Goal: Transaction & Acquisition: Obtain resource

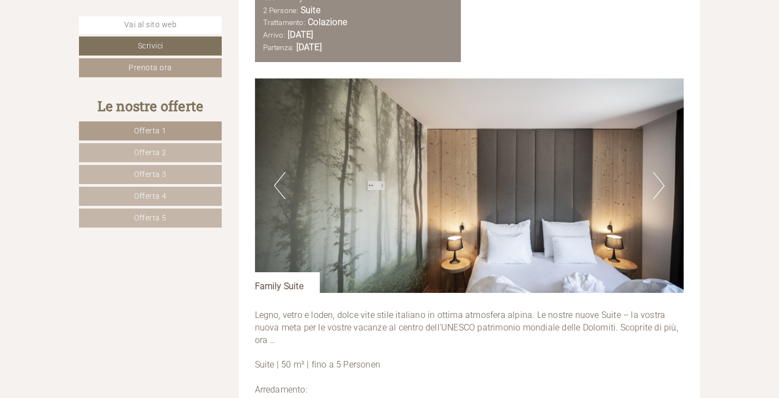
scroll to position [1308, 0]
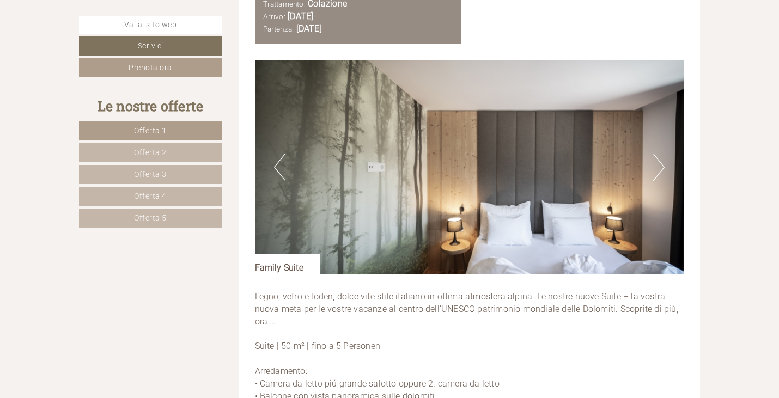
click at [662, 167] on button "Next" at bounding box center [658, 167] width 11 height 27
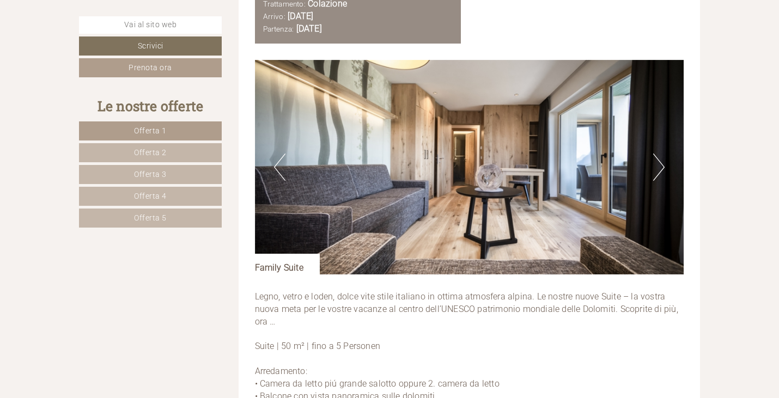
click at [663, 169] on button "Next" at bounding box center [658, 167] width 11 height 27
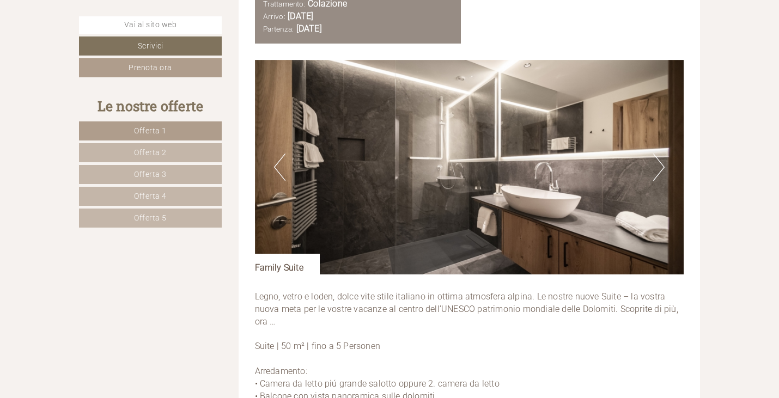
click at [659, 171] on button "Next" at bounding box center [658, 167] width 11 height 27
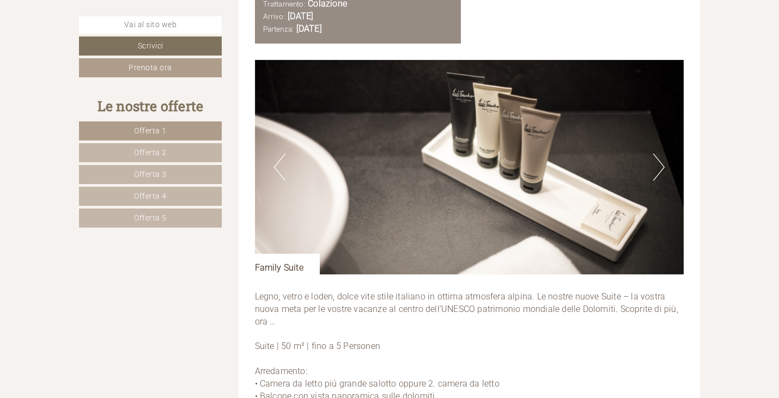
click at [659, 171] on button "Next" at bounding box center [658, 167] width 11 height 27
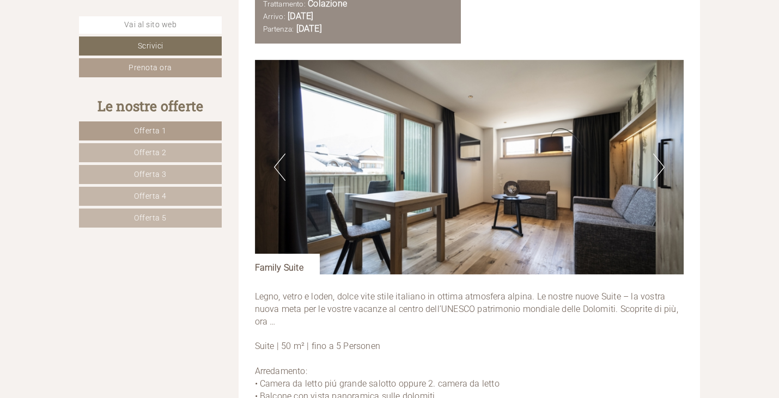
click at [659, 171] on button "Next" at bounding box center [658, 167] width 11 height 27
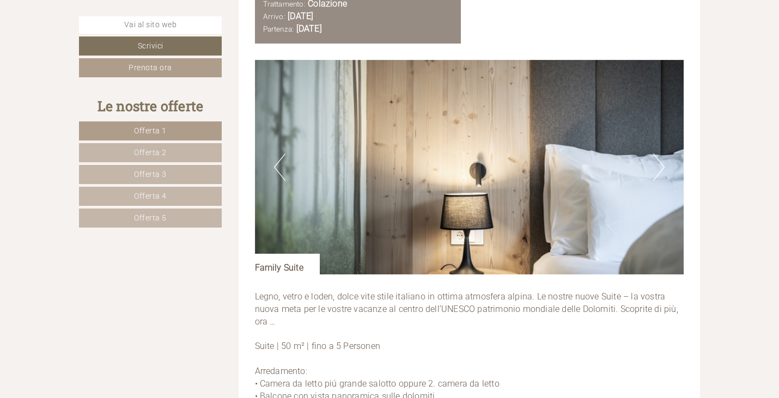
click at [659, 171] on button "Next" at bounding box center [658, 167] width 11 height 27
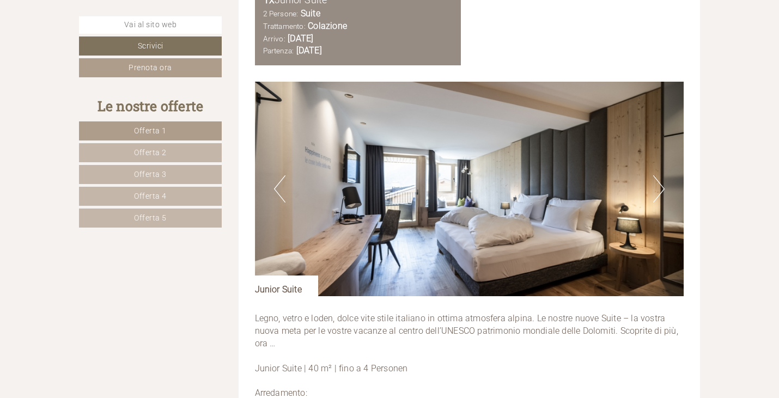
scroll to position [2234, 0]
click at [659, 184] on button "Next" at bounding box center [658, 188] width 11 height 27
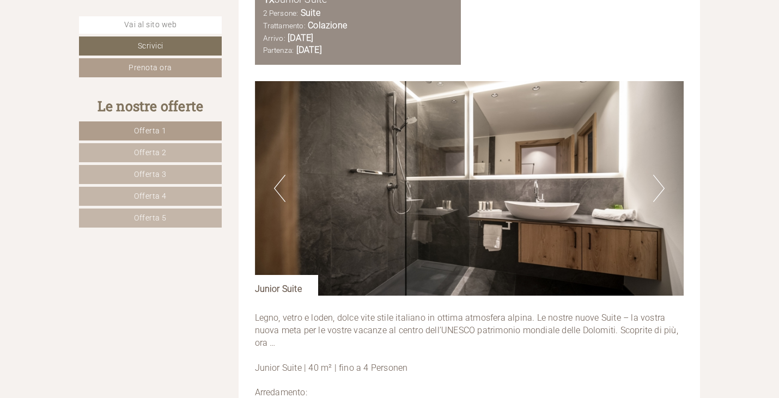
click at [657, 187] on button "Next" at bounding box center [658, 188] width 11 height 27
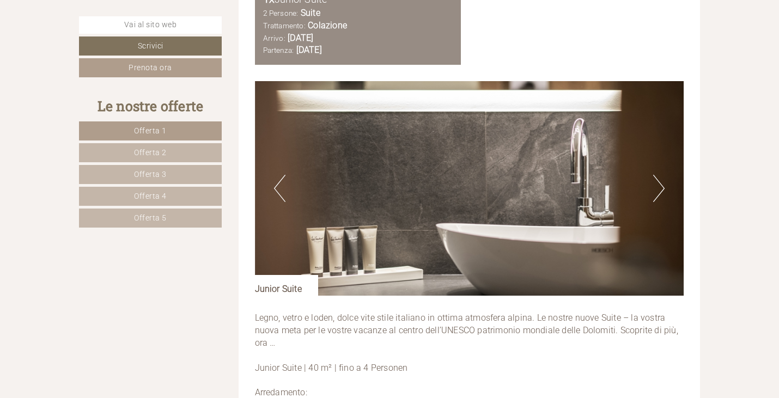
click at [657, 189] on button "Next" at bounding box center [658, 188] width 11 height 27
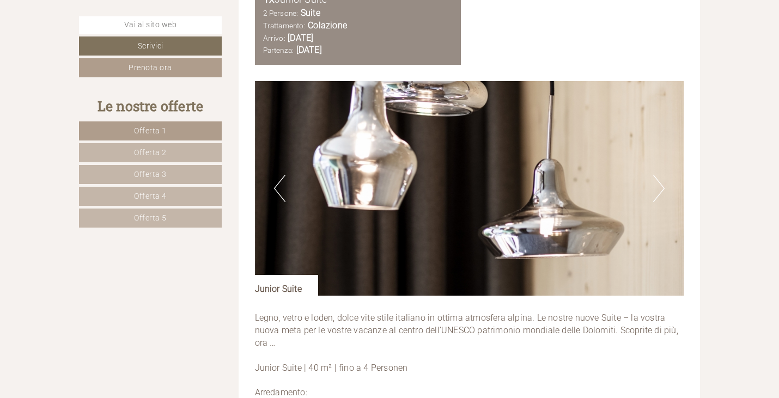
click at [657, 189] on button "Next" at bounding box center [658, 188] width 11 height 27
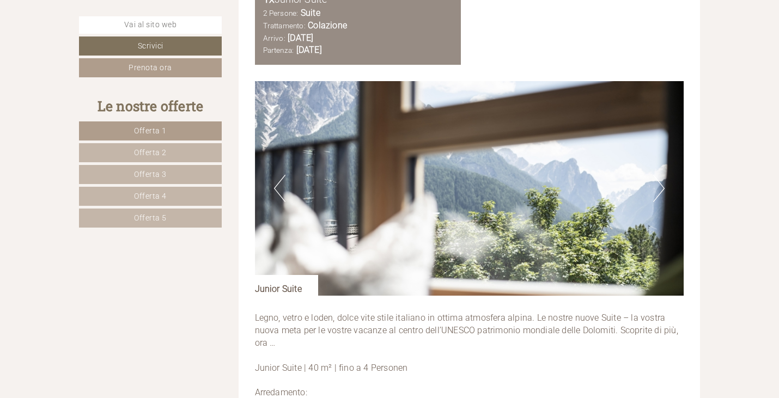
click at [656, 190] on button "Next" at bounding box center [658, 188] width 11 height 27
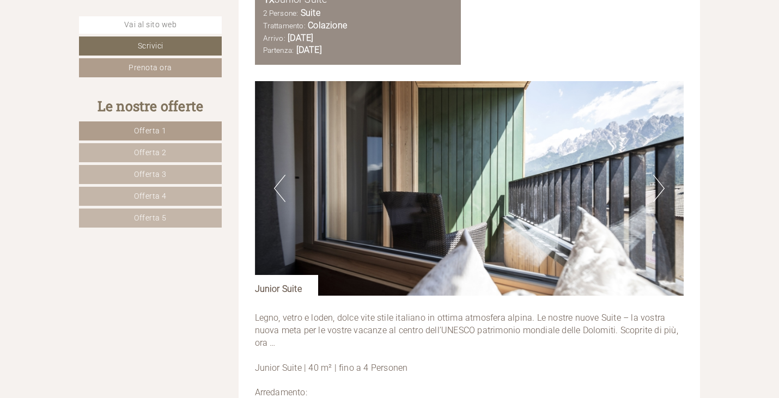
click at [656, 191] on button "Next" at bounding box center [658, 188] width 11 height 27
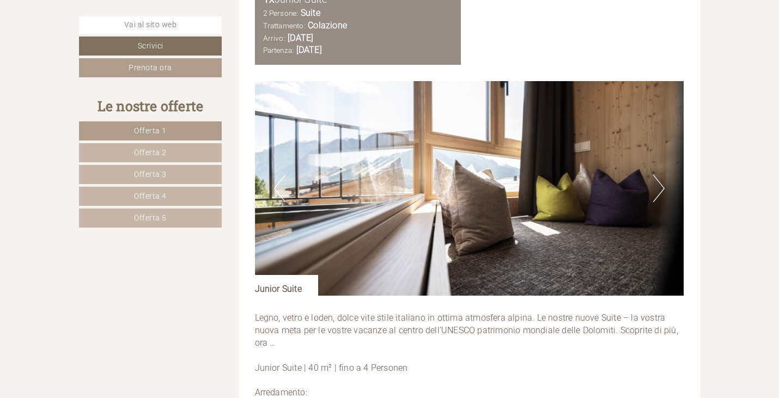
click at [656, 191] on button "Next" at bounding box center [658, 188] width 11 height 27
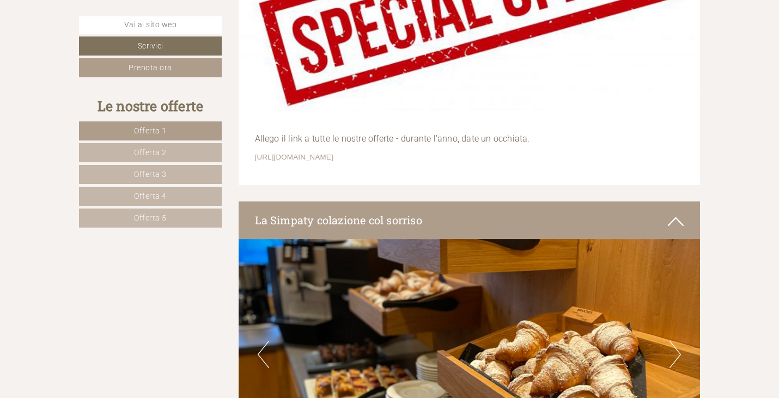
scroll to position [4032, 0]
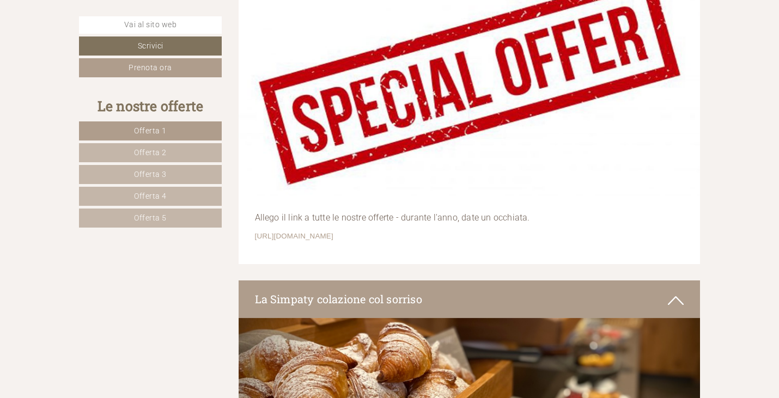
click at [382, 144] on img at bounding box center [470, 80] width 462 height 231
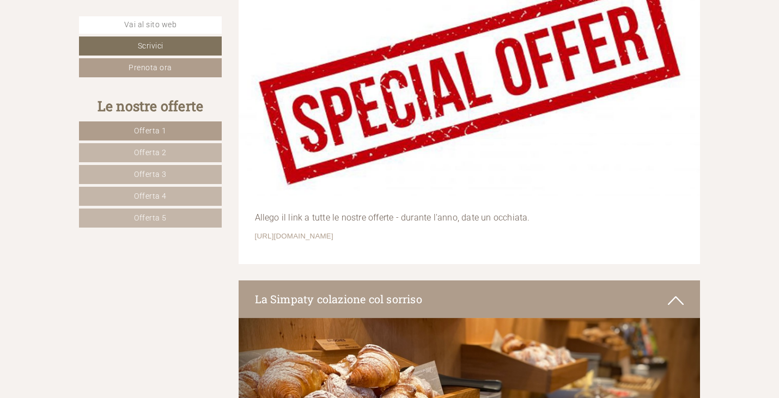
click at [383, 133] on img at bounding box center [470, 80] width 462 height 231
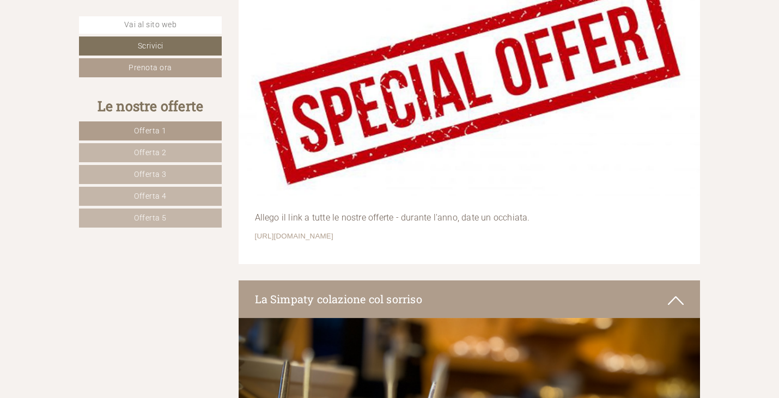
click at [156, 196] on span "Offerta 4" at bounding box center [150, 196] width 33 height 9
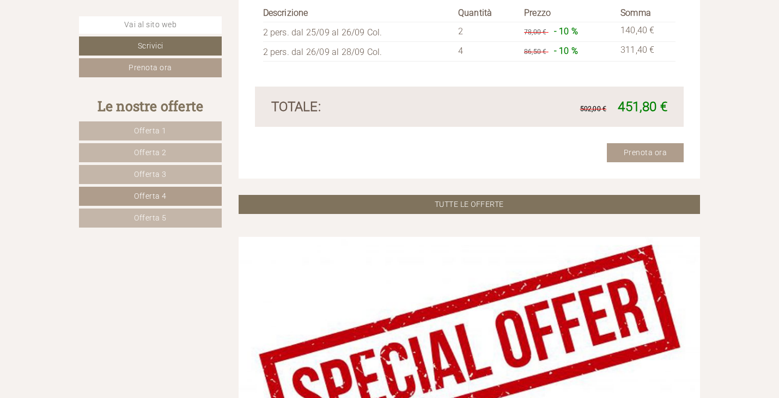
scroll to position [1853, 0]
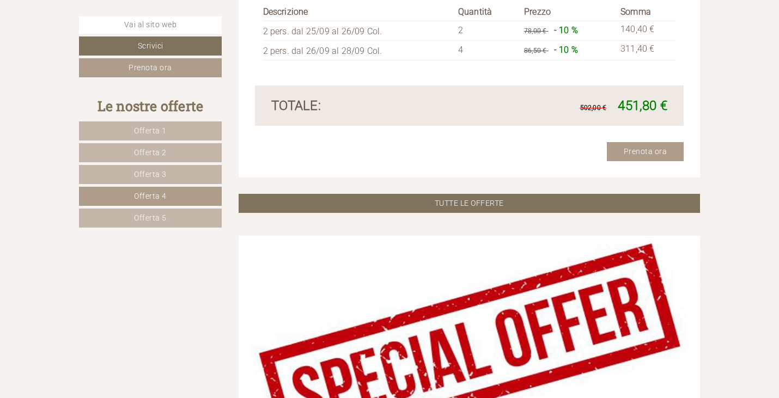
click at [132, 215] on link "Offerta 5" at bounding box center [150, 218] width 143 height 19
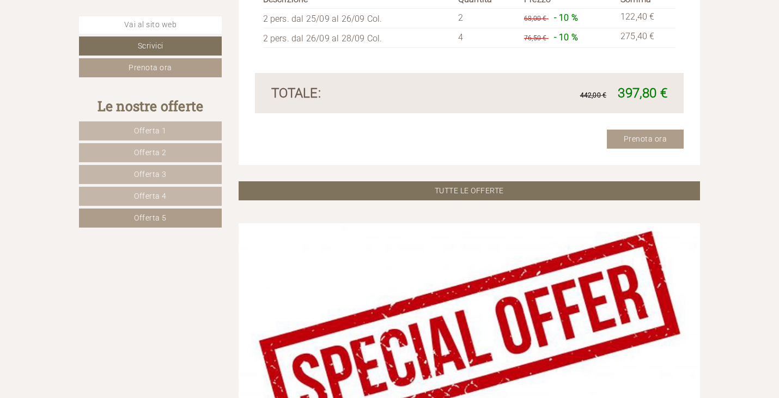
scroll to position [1908, 0]
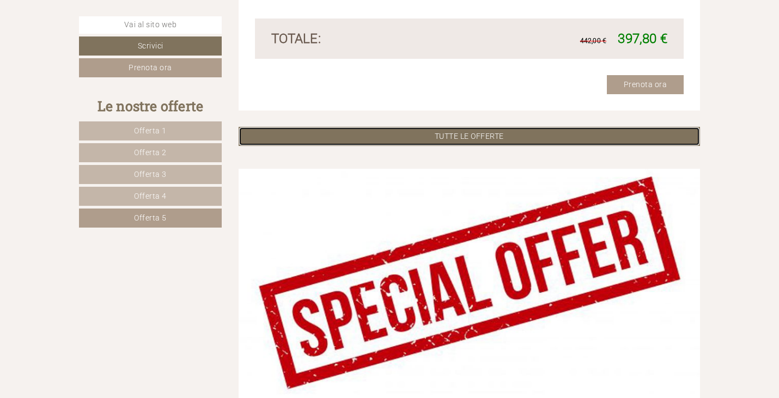
click at [482, 138] on link "TUTTE LE OFFERTE" at bounding box center [470, 136] width 462 height 19
